Goal: Navigation & Orientation: Find specific page/section

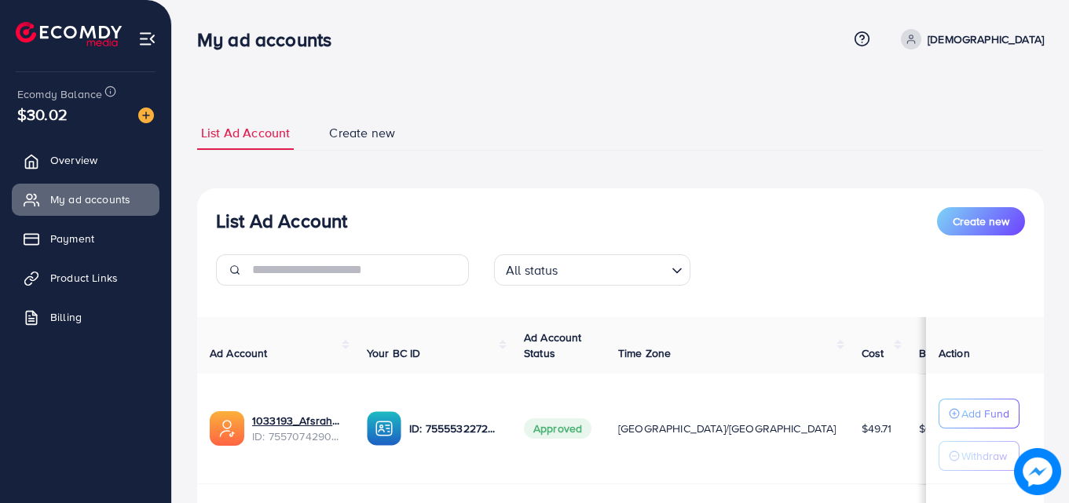
click at [1010, 47] on p "[DEMOGRAPHIC_DATA]" at bounding box center [985, 39] width 116 height 19
click at [964, 133] on span "Log out" at bounding box center [949, 128] width 42 height 19
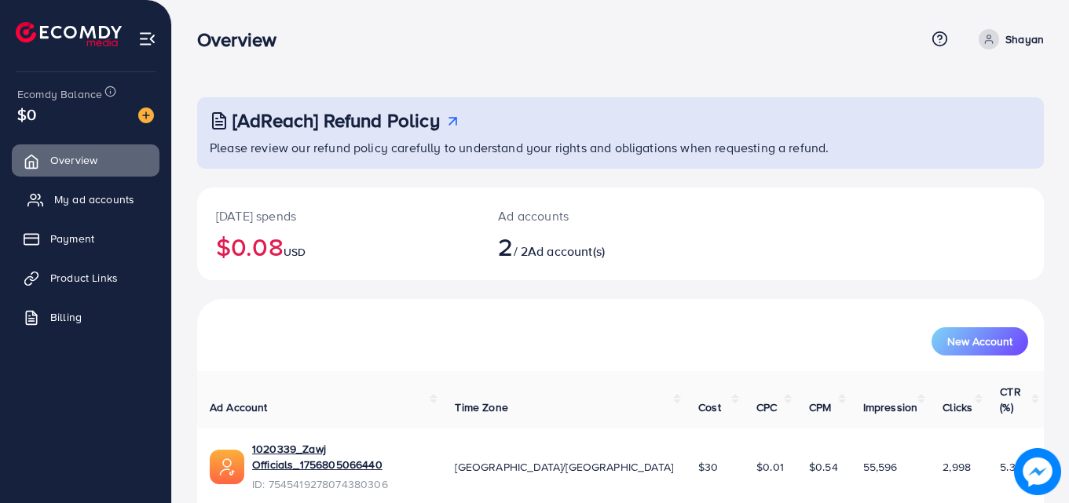
click at [107, 210] on link "My ad accounts" at bounding box center [86, 199] width 148 height 31
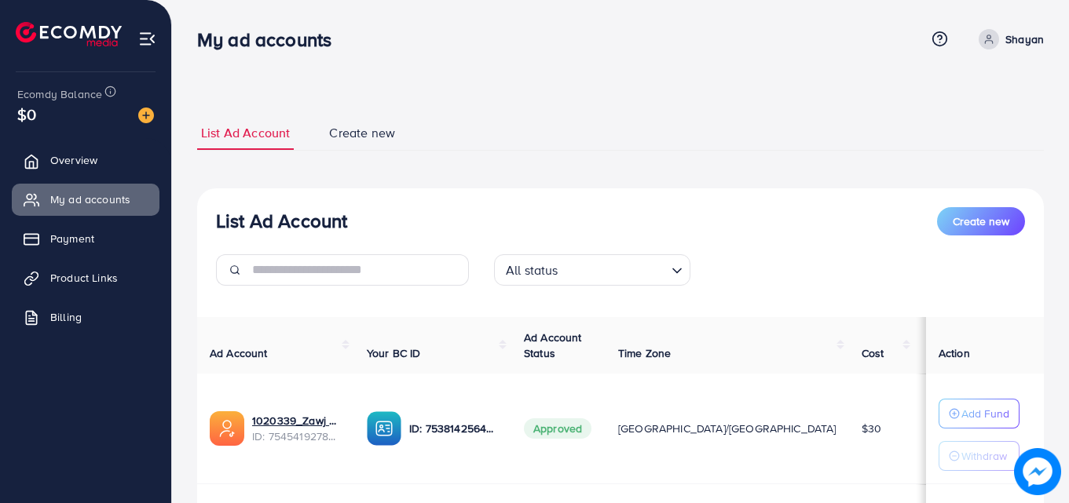
scroll to position [205, 0]
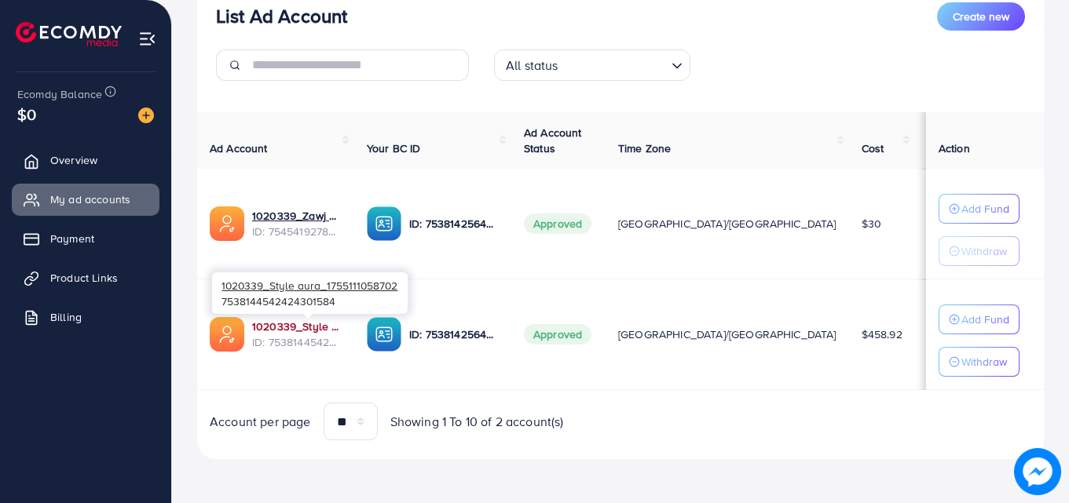
click at [325, 330] on link "1020339_Style aura_1755111058702" at bounding box center [297, 327] width 90 height 16
